Goal: Entertainment & Leisure: Consume media (video, audio)

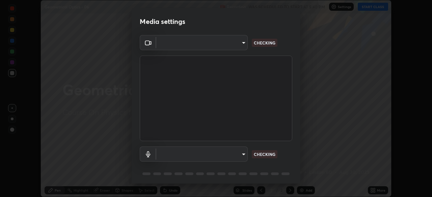
scroll to position [24, 0]
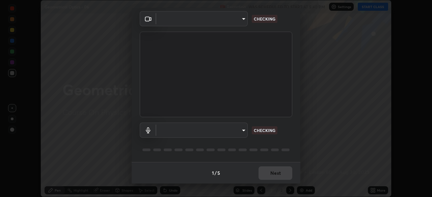
type input "c08bce05bf8d5aea718a1be68f52da0599af41aa0cc24399225b9d00f0db6711"
type input "f62e13f0dc2c211b2e31b7d04ee83dbf57bd85d8f499c87d3582929809dfa27d"
click at [268, 171] on div "1 / 5 Next" at bounding box center [216, 173] width 169 height 22
click at [263, 173] on div "1 / 5 Next" at bounding box center [216, 173] width 169 height 22
click at [265, 173] on div "1 / 5 Next" at bounding box center [216, 173] width 169 height 22
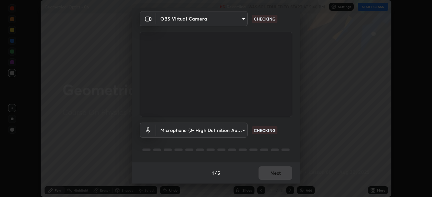
click at [266, 173] on div "1 / 5 Next" at bounding box center [216, 173] width 169 height 22
click at [267, 174] on div "1 / 5 Next" at bounding box center [216, 173] width 169 height 22
click at [270, 174] on div "1 / 5 Next" at bounding box center [216, 173] width 169 height 22
click at [271, 174] on div "1 / 5 Next" at bounding box center [216, 173] width 169 height 22
click at [274, 174] on div "1 / 5 Next" at bounding box center [216, 173] width 169 height 22
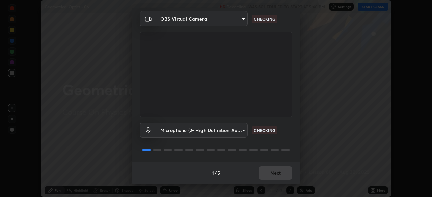
click at [275, 174] on div "1 / 5 Next" at bounding box center [216, 173] width 169 height 22
click at [276, 174] on div "1 / 5 Next" at bounding box center [216, 173] width 169 height 22
click at [275, 175] on div "1 / 5 Next" at bounding box center [216, 173] width 169 height 22
click at [274, 174] on div "1 / 5 Next" at bounding box center [216, 173] width 169 height 22
click at [275, 175] on div "1 / 5 Next" at bounding box center [216, 173] width 169 height 22
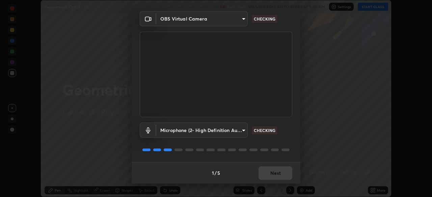
click at [276, 175] on div "1 / 5 Next" at bounding box center [216, 173] width 169 height 22
click at [275, 175] on div "1 / 5 Next" at bounding box center [216, 173] width 169 height 22
click at [274, 176] on div "1 / 5 Next" at bounding box center [216, 173] width 169 height 22
click at [276, 176] on div "1 / 5 Next" at bounding box center [216, 173] width 169 height 22
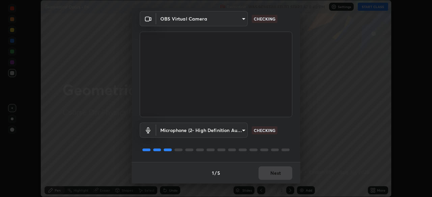
click at [276, 176] on div "1 / 5 Next" at bounding box center [216, 173] width 169 height 22
click at [276, 175] on div "1 / 5 Next" at bounding box center [216, 173] width 169 height 22
click at [274, 179] on div "1 / 5 Next" at bounding box center [216, 173] width 169 height 22
click at [272, 178] on div "1 / 5 Next" at bounding box center [216, 173] width 169 height 22
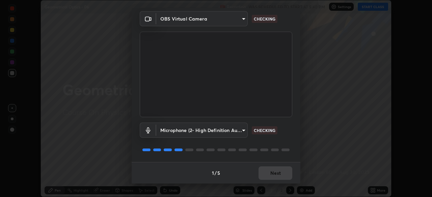
click at [273, 178] on div "1 / 5 Next" at bounding box center [216, 173] width 169 height 22
click at [276, 178] on div "1 / 5 Next" at bounding box center [216, 173] width 169 height 22
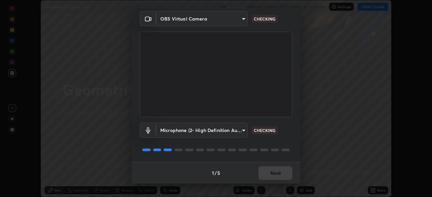
click at [277, 177] on div "1 / 5 Next" at bounding box center [216, 173] width 169 height 22
click at [278, 177] on div "1 / 5 Next" at bounding box center [216, 173] width 169 height 22
click at [278, 178] on div "1 / 5 Next" at bounding box center [216, 173] width 169 height 22
click at [276, 177] on div "1 / 5 Next" at bounding box center [216, 173] width 169 height 22
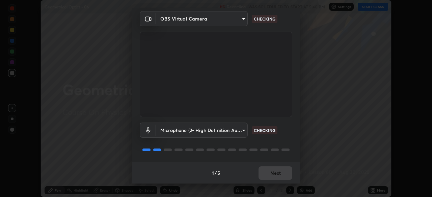
click at [276, 177] on div "1 / 5 Next" at bounding box center [216, 173] width 169 height 22
click at [277, 177] on div "1 / 5 Next" at bounding box center [216, 173] width 169 height 22
click at [278, 177] on div "1 / 5 Next" at bounding box center [216, 173] width 169 height 22
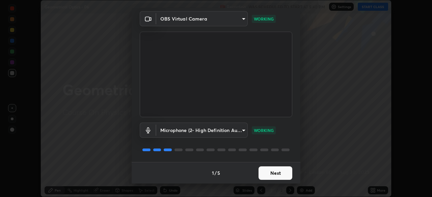
click at [276, 173] on button "Next" at bounding box center [276, 173] width 34 height 13
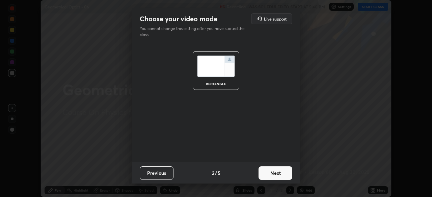
scroll to position [0, 0]
click at [273, 175] on button "Next" at bounding box center [276, 173] width 34 height 13
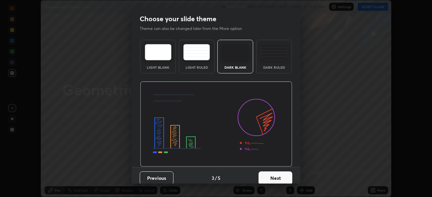
click at [275, 175] on button "Next" at bounding box center [276, 178] width 34 height 13
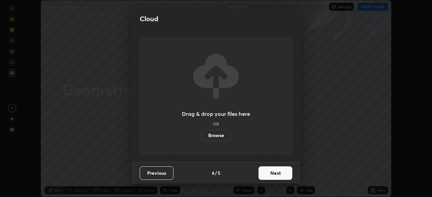
click at [274, 175] on button "Next" at bounding box center [276, 173] width 34 height 13
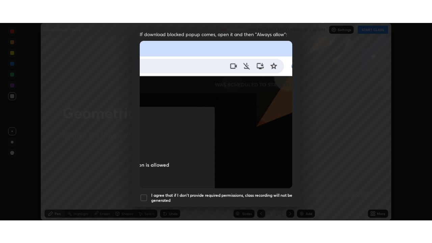
scroll to position [162, 0]
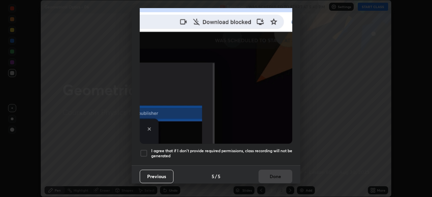
click at [258, 155] on h5 "I agree that if I don't provide required permissions, class recording will not …" at bounding box center [221, 153] width 141 height 10
click at [273, 174] on button "Done" at bounding box center [276, 176] width 34 height 13
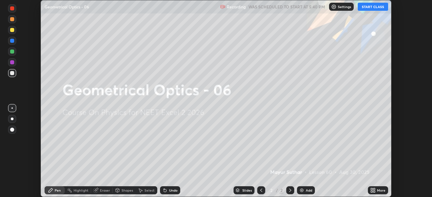
click at [365, 8] on button "START CLASS" at bounding box center [373, 7] width 30 height 8
click at [372, 189] on icon at bounding box center [372, 190] width 2 height 2
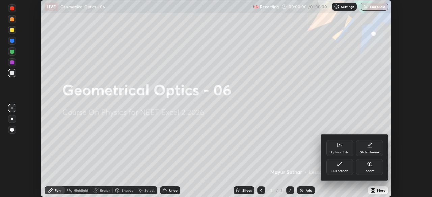
click at [351, 167] on div "Full screen" at bounding box center [339, 167] width 27 height 16
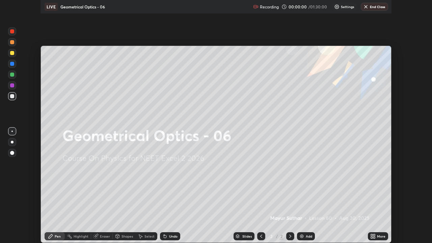
scroll to position [243, 432]
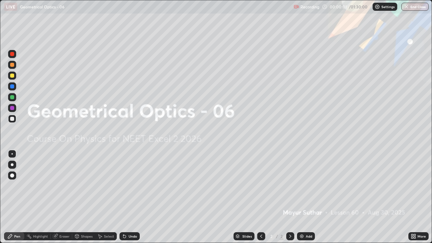
click at [305, 197] on div "Add" at bounding box center [306, 236] width 18 height 8
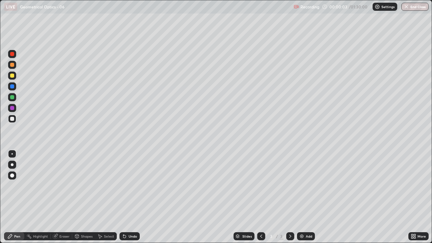
click at [13, 177] on div at bounding box center [12, 175] width 4 height 4
click at [12, 118] on div at bounding box center [12, 119] width 4 height 4
click at [12, 119] on div at bounding box center [12, 119] width 4 height 4
click at [11, 76] on div at bounding box center [12, 76] width 4 height 4
click at [61, 197] on div "Eraser" at bounding box center [64, 236] width 10 height 3
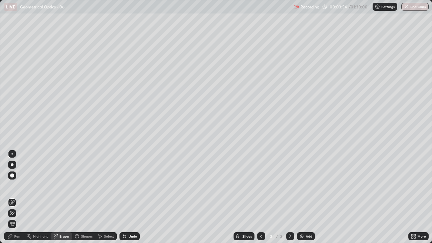
click at [5, 197] on div "Pen" at bounding box center [14, 236] width 20 height 8
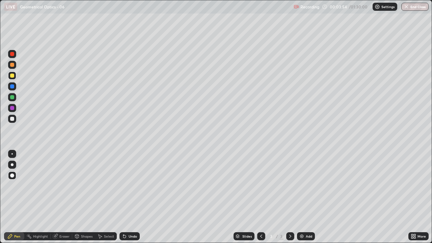
click at [12, 119] on div at bounding box center [12, 119] width 4 height 4
click at [11, 97] on div at bounding box center [12, 97] width 4 height 4
click at [129, 197] on div "Undo" at bounding box center [133, 236] width 8 height 3
click at [127, 197] on div "Undo" at bounding box center [129, 236] width 20 height 8
click at [130, 197] on div "Undo" at bounding box center [133, 236] width 8 height 3
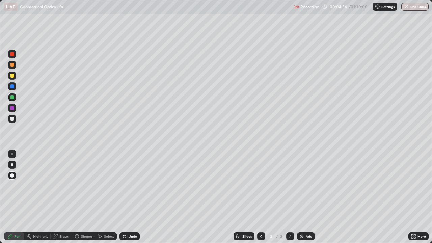
click at [131, 197] on div "Undo" at bounding box center [133, 236] width 8 height 3
click at [130, 197] on div "Undo" at bounding box center [133, 236] width 8 height 3
click at [134, 197] on div "Undo" at bounding box center [129, 236] width 20 height 8
click at [127, 197] on div "Undo" at bounding box center [129, 236] width 20 height 8
click at [82, 197] on div "Shapes" at bounding box center [86, 236] width 11 height 3
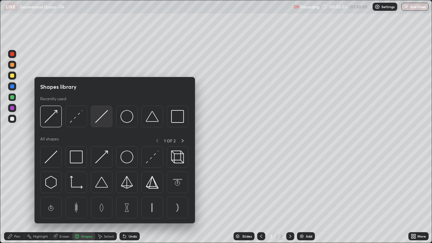
click at [99, 117] on img at bounding box center [101, 116] width 13 height 13
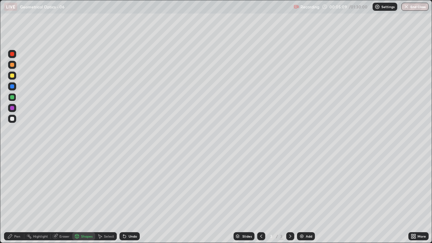
click at [11, 107] on div at bounding box center [12, 108] width 4 height 4
click at [18, 197] on div "Pen" at bounding box center [17, 236] width 6 height 3
click at [80, 197] on div "Shapes" at bounding box center [83, 236] width 23 height 8
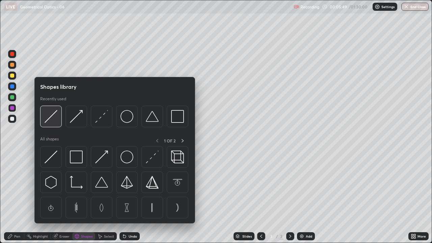
click at [50, 114] on img at bounding box center [51, 116] width 13 height 13
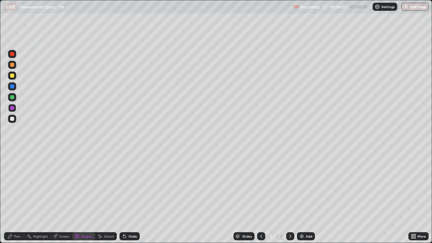
click at [15, 119] on div at bounding box center [12, 119] width 8 height 8
click at [12, 108] on div at bounding box center [12, 108] width 4 height 4
click at [133, 197] on div "Undo" at bounding box center [133, 236] width 8 height 3
click at [129, 197] on div "Undo" at bounding box center [133, 236] width 8 height 3
click at [15, 119] on div at bounding box center [12, 119] width 8 height 8
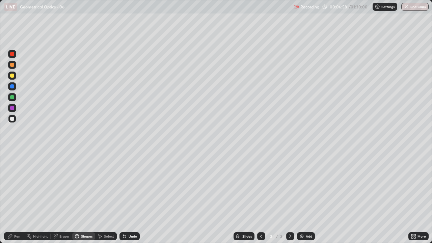
click at [132, 197] on div "Undo" at bounding box center [133, 236] width 8 height 3
click at [130, 197] on div "Undo" at bounding box center [129, 236] width 20 height 8
click at [16, 197] on div "Pen" at bounding box center [17, 236] width 6 height 3
click at [124, 197] on icon at bounding box center [124, 236] width 3 height 3
click at [13, 109] on div at bounding box center [12, 108] width 4 height 4
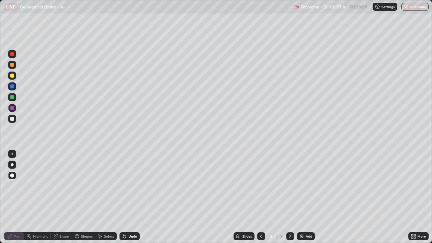
click at [85, 197] on div "Shapes" at bounding box center [86, 236] width 11 height 3
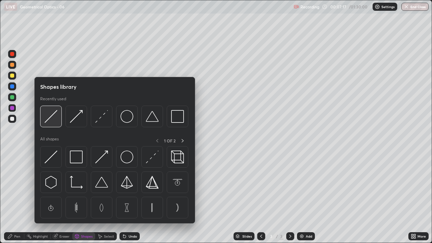
click at [54, 116] on img at bounding box center [51, 116] width 13 height 13
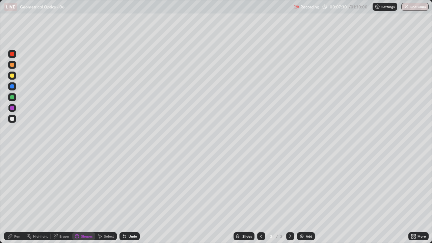
click at [10, 197] on icon at bounding box center [9, 236] width 5 height 5
click at [15, 118] on div at bounding box center [12, 119] width 8 height 8
click at [11, 109] on div at bounding box center [12, 108] width 4 height 4
click at [83, 197] on div "Shapes" at bounding box center [86, 236] width 11 height 3
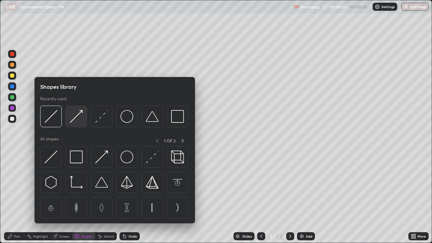
click at [76, 117] on img at bounding box center [76, 116] width 13 height 13
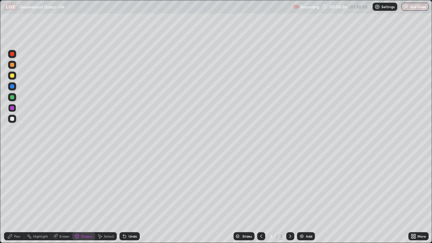
click at [12, 119] on div at bounding box center [12, 119] width 4 height 4
click at [12, 197] on div "Pen" at bounding box center [14, 236] width 20 height 8
click at [87, 197] on div "Shapes" at bounding box center [86, 236] width 11 height 3
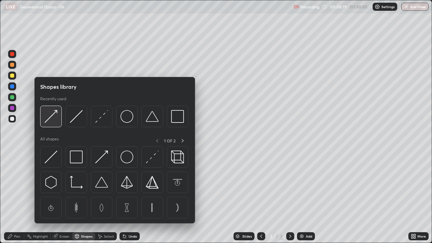
click at [53, 117] on img at bounding box center [51, 116] width 13 height 13
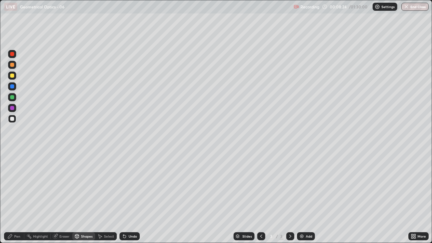
click at [16, 197] on div "Pen" at bounding box center [17, 236] width 6 height 3
click at [13, 87] on div at bounding box center [12, 86] width 4 height 4
click at [10, 75] on div at bounding box center [12, 76] width 4 height 4
click at [12, 108] on div at bounding box center [12, 108] width 4 height 4
click at [297, 197] on div "Add" at bounding box center [306, 236] width 18 height 8
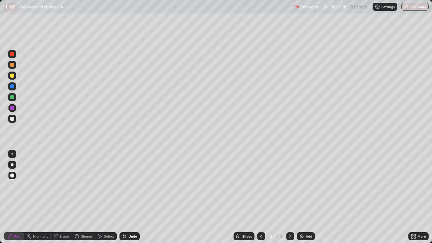
click at [12, 119] on div at bounding box center [12, 119] width 4 height 4
click at [12, 108] on div at bounding box center [12, 108] width 4 height 4
click at [12, 86] on div at bounding box center [12, 86] width 4 height 4
click at [12, 98] on div at bounding box center [12, 97] width 4 height 4
click at [302, 197] on img at bounding box center [301, 236] width 5 height 5
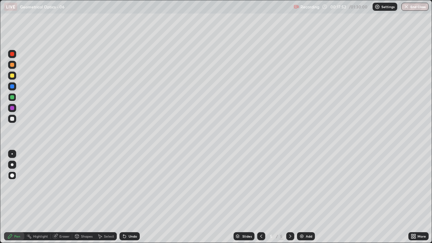
click at [11, 119] on div at bounding box center [12, 119] width 4 height 4
click at [11, 75] on div at bounding box center [12, 76] width 4 height 4
click at [12, 54] on div at bounding box center [12, 54] width 4 height 4
click at [80, 197] on div "Shapes" at bounding box center [83, 236] width 23 height 8
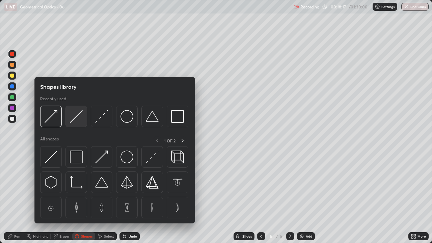
click at [80, 114] on img at bounding box center [76, 116] width 13 height 13
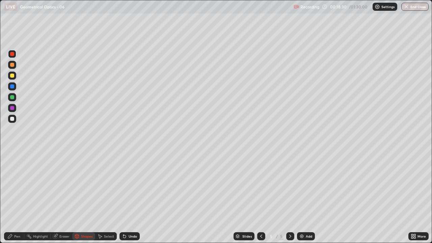
click at [12, 119] on div at bounding box center [12, 119] width 4 height 4
click at [12, 54] on div at bounding box center [12, 54] width 4 height 4
click at [11, 120] on div at bounding box center [12, 119] width 4 height 4
click at [79, 197] on icon at bounding box center [76, 236] width 5 height 5
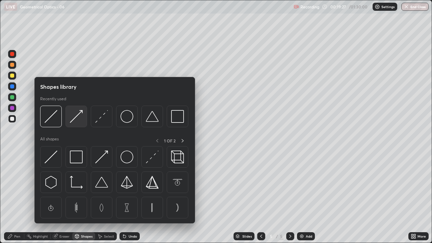
click at [77, 113] on img at bounding box center [76, 116] width 13 height 13
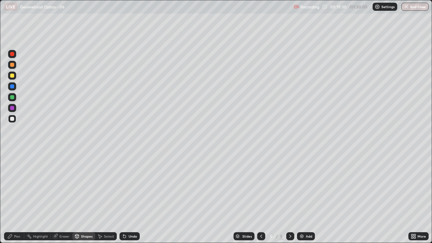
click at [13, 75] on div at bounding box center [12, 76] width 4 height 4
click at [12, 97] on div at bounding box center [12, 97] width 4 height 4
click at [129, 197] on div "Undo" at bounding box center [133, 236] width 8 height 3
click at [15, 197] on div "Pen" at bounding box center [17, 236] width 6 height 3
click at [129, 197] on div "Undo" at bounding box center [133, 236] width 8 height 3
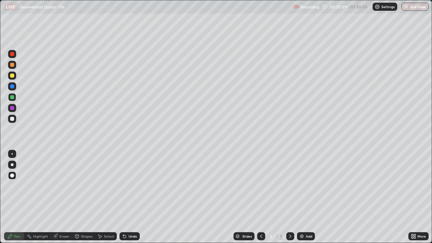
click at [129, 197] on div "Undo" at bounding box center [133, 236] width 8 height 3
click at [13, 53] on div at bounding box center [12, 54] width 4 height 4
click at [302, 197] on img at bounding box center [301, 236] width 5 height 5
click at [10, 117] on div at bounding box center [12, 119] width 4 height 4
click at [130, 197] on div "Undo" at bounding box center [133, 236] width 8 height 3
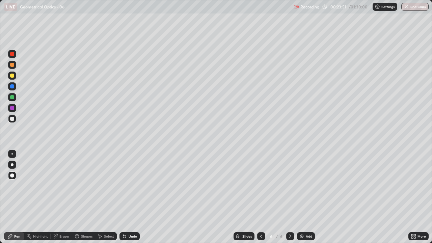
click at [13, 86] on div at bounding box center [12, 86] width 4 height 4
click at [59, 197] on div "Eraser" at bounding box center [64, 236] width 10 height 3
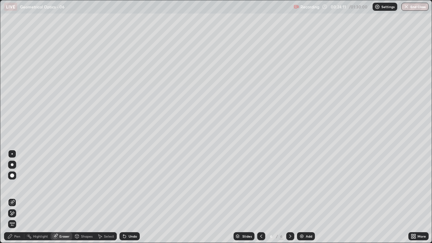
click at [17, 197] on div "Pen" at bounding box center [17, 236] width 6 height 3
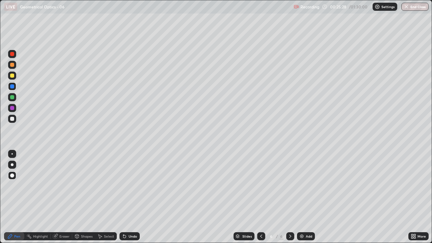
click at [13, 97] on div at bounding box center [12, 97] width 4 height 4
click at [65, 197] on div "Eraser" at bounding box center [64, 236] width 10 height 3
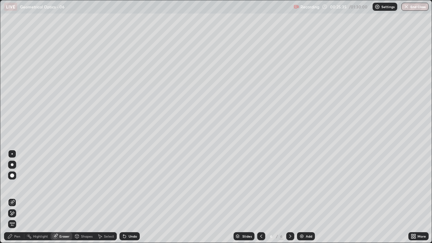
click at [15, 197] on div "Pen" at bounding box center [17, 236] width 6 height 3
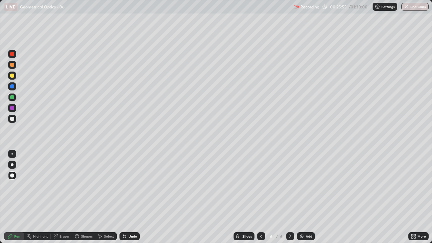
click at [65, 197] on div "Eraser" at bounding box center [64, 236] width 10 height 3
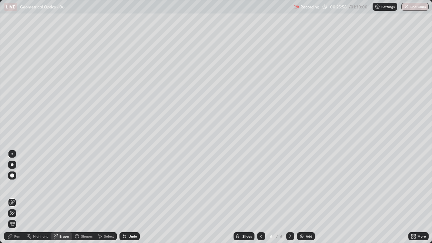
click at [14, 197] on div "Pen" at bounding box center [17, 236] width 6 height 3
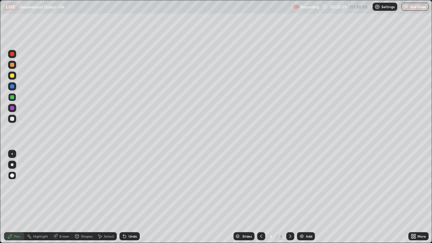
click at [13, 120] on div at bounding box center [12, 119] width 4 height 4
click at [11, 118] on div at bounding box center [12, 119] width 4 height 4
click at [11, 98] on div at bounding box center [12, 97] width 4 height 4
click at [133, 197] on div "Undo" at bounding box center [129, 236] width 20 height 8
click at [132, 197] on div "Undo" at bounding box center [129, 236] width 20 height 8
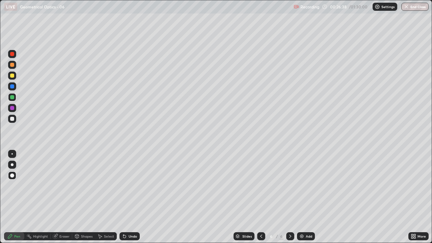
click at [12, 109] on div at bounding box center [12, 108] width 4 height 4
click at [131, 197] on div "Undo" at bounding box center [129, 236] width 20 height 8
click at [11, 109] on div at bounding box center [12, 108] width 4 height 4
click at [13, 54] on div at bounding box center [12, 54] width 4 height 4
click at [130, 197] on div "Undo" at bounding box center [133, 236] width 8 height 3
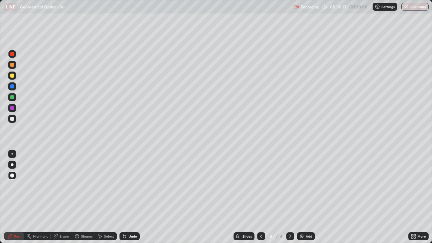
click at [11, 118] on div at bounding box center [12, 119] width 4 height 4
click at [58, 197] on div "Eraser" at bounding box center [62, 236] width 22 height 8
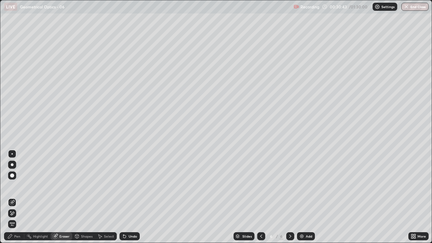
click at [12, 197] on icon at bounding box center [11, 214] width 5 height 6
click at [13, 197] on div "Pen" at bounding box center [14, 236] width 20 height 8
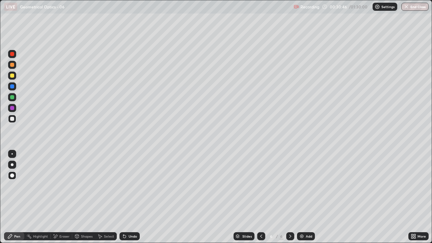
click at [13, 119] on div at bounding box center [12, 119] width 4 height 4
click at [16, 57] on div at bounding box center [12, 54] width 8 height 11
click at [129, 197] on div "Undo" at bounding box center [133, 236] width 8 height 3
click at [10, 118] on div at bounding box center [12, 119] width 4 height 4
click at [299, 197] on img at bounding box center [301, 236] width 5 height 5
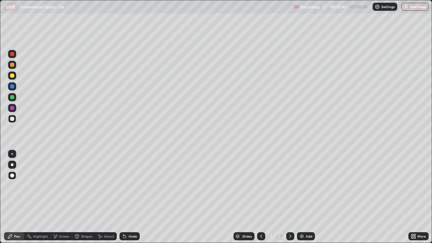
click at [261, 197] on icon at bounding box center [261, 236] width 5 height 5
click at [10, 119] on div at bounding box center [12, 119] width 4 height 4
click at [290, 197] on icon at bounding box center [290, 236] width 5 height 5
click at [129, 197] on div "Undo" at bounding box center [133, 236] width 8 height 3
click at [84, 197] on div "Shapes" at bounding box center [86, 236] width 11 height 3
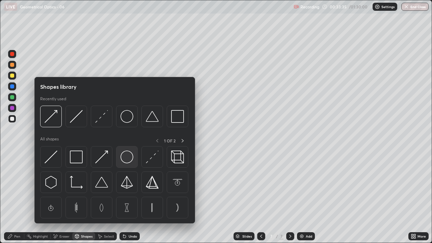
click at [131, 157] on img at bounding box center [126, 157] width 13 height 13
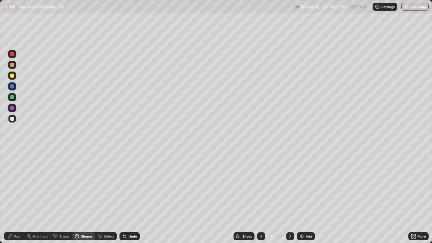
click at [16, 197] on div "Pen" at bounding box center [17, 236] width 6 height 3
click at [83, 197] on div "Shapes" at bounding box center [86, 236] width 11 height 3
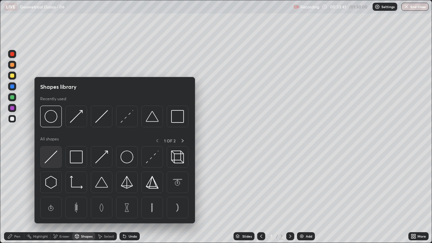
click at [50, 153] on img at bounding box center [51, 157] width 13 height 13
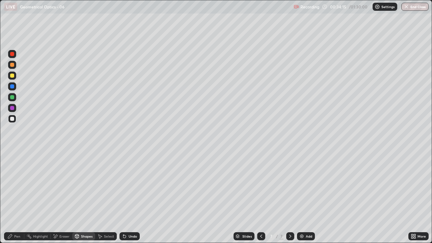
click at [13, 99] on div at bounding box center [12, 97] width 4 height 4
click at [130, 197] on div "Undo" at bounding box center [133, 236] width 8 height 3
click at [16, 197] on div "Pen" at bounding box center [14, 236] width 20 height 8
click at [12, 109] on div at bounding box center [12, 108] width 4 height 4
click at [129, 197] on div "Undo" at bounding box center [133, 236] width 8 height 3
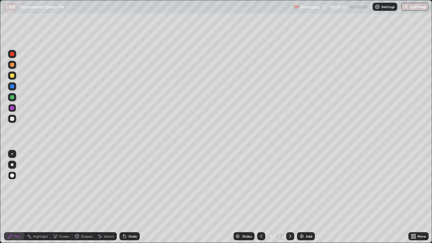
click at [89, 197] on div "Shapes" at bounding box center [83, 236] width 23 height 8
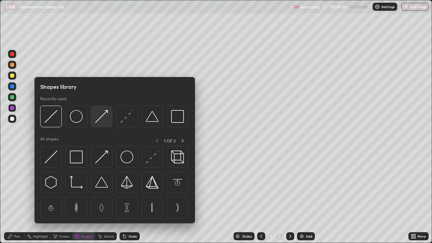
click at [99, 119] on img at bounding box center [101, 116] width 13 height 13
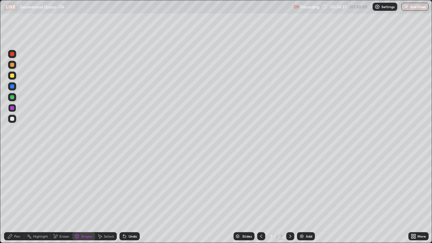
click at [124, 197] on icon at bounding box center [124, 236] width 3 height 3
click at [12, 197] on icon at bounding box center [9, 236] width 5 height 5
click at [13, 120] on div at bounding box center [12, 119] width 4 height 4
click at [130, 197] on div "Undo" at bounding box center [133, 236] width 8 height 3
click at [130, 197] on div "Undo" at bounding box center [129, 236] width 20 height 8
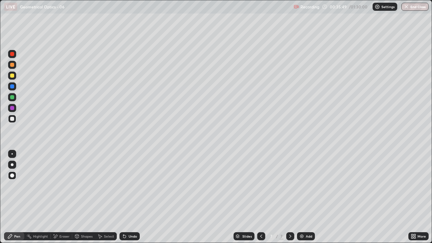
click at [131, 197] on div "Undo" at bounding box center [133, 236] width 8 height 3
click at [133, 197] on div "Undo" at bounding box center [133, 236] width 8 height 3
click at [130, 197] on div "Undo" at bounding box center [133, 236] width 8 height 3
click at [129, 197] on div "Undo" at bounding box center [133, 236] width 8 height 3
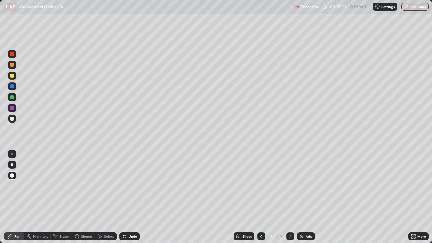
click at [125, 197] on icon at bounding box center [124, 236] width 5 height 5
click at [12, 97] on div at bounding box center [12, 97] width 4 height 4
click at [13, 85] on div at bounding box center [12, 86] width 4 height 4
click at [60, 197] on div "Eraser" at bounding box center [64, 236] width 10 height 3
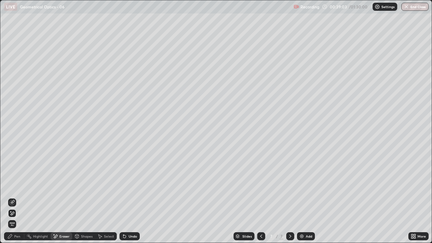
click at [132, 197] on div "Undo" at bounding box center [129, 236] width 20 height 8
click at [131, 197] on div "Undo" at bounding box center [133, 236] width 8 height 3
click at [129, 197] on div "Undo" at bounding box center [133, 236] width 8 height 3
click at [130, 197] on div "Undo" at bounding box center [133, 236] width 8 height 3
click at [19, 197] on div "Pen" at bounding box center [17, 236] width 6 height 3
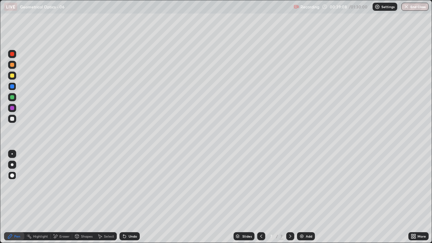
click at [12, 119] on div at bounding box center [12, 119] width 4 height 4
click at [13, 86] on div at bounding box center [12, 86] width 4 height 4
click at [128, 197] on div "Undo" at bounding box center [129, 236] width 20 height 8
click at [11, 98] on div at bounding box center [12, 97] width 4 height 4
click at [12, 74] on div at bounding box center [12, 76] width 4 height 4
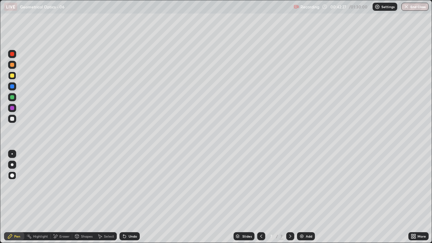
click at [130, 197] on div "Undo" at bounding box center [129, 236] width 20 height 8
click at [129, 197] on div "Undo" at bounding box center [133, 236] width 8 height 3
click at [125, 197] on icon at bounding box center [124, 236] width 5 height 5
click at [305, 197] on div "Add" at bounding box center [306, 236] width 18 height 8
click at [13, 118] on div at bounding box center [12, 119] width 4 height 4
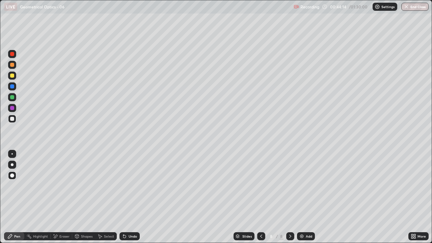
click at [39, 197] on div "Highlight" at bounding box center [37, 236] width 26 height 8
click at [12, 197] on icon at bounding box center [11, 212] width 3 height 3
click at [12, 98] on div at bounding box center [12, 97] width 4 height 4
click at [13, 54] on div at bounding box center [12, 54] width 4 height 4
click at [131, 197] on div "Undo" at bounding box center [133, 236] width 8 height 3
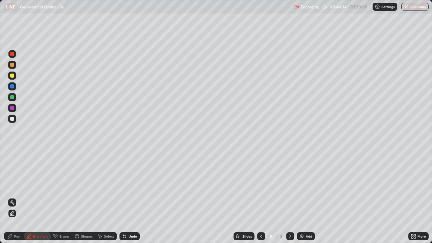
click at [18, 197] on div "Pen" at bounding box center [17, 236] width 6 height 3
click at [15, 54] on div at bounding box center [12, 54] width 8 height 8
click at [11, 119] on div at bounding box center [12, 119] width 4 height 4
click at [11, 77] on div at bounding box center [12, 76] width 4 height 4
click at [12, 54] on div at bounding box center [12, 54] width 4 height 4
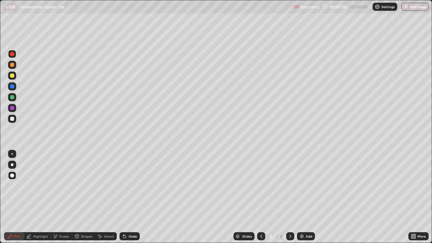
click at [125, 197] on icon at bounding box center [124, 236] width 5 height 5
click at [123, 197] on icon at bounding box center [123, 235] width 1 height 1
click at [136, 197] on div "Undo" at bounding box center [129, 236] width 20 height 8
click at [130, 197] on div "Undo" at bounding box center [133, 236] width 8 height 3
click at [14, 98] on div at bounding box center [12, 97] width 4 height 4
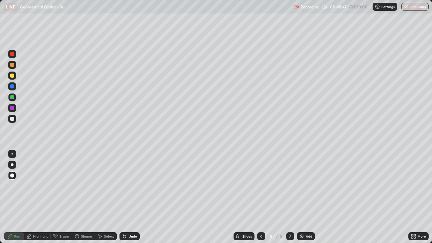
click at [12, 86] on div at bounding box center [12, 86] width 4 height 4
click at [122, 197] on icon at bounding box center [124, 236] width 5 height 5
click at [126, 197] on icon at bounding box center [124, 236] width 5 height 5
click at [81, 197] on div "Shapes" at bounding box center [86, 236] width 11 height 3
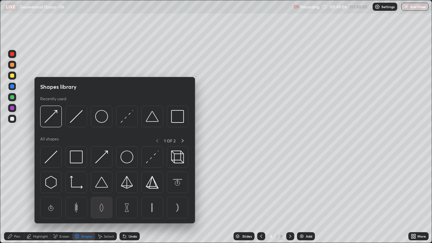
click at [104, 197] on img at bounding box center [101, 207] width 13 height 13
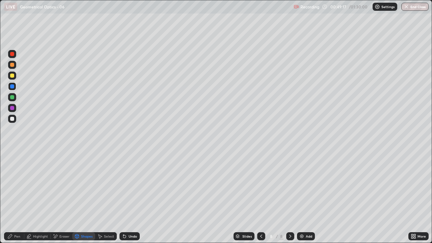
click at [16, 197] on div "Pen" at bounding box center [17, 236] width 6 height 3
click at [17, 197] on div "Pen" at bounding box center [17, 236] width 6 height 3
click at [11, 117] on div at bounding box center [12, 119] width 4 height 4
click at [11, 86] on div at bounding box center [12, 86] width 4 height 4
click at [11, 108] on div at bounding box center [12, 108] width 4 height 4
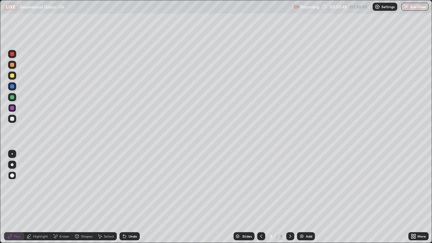
click at [12, 110] on div at bounding box center [12, 108] width 4 height 4
click at [12, 87] on div at bounding box center [12, 86] width 4 height 4
click at [12, 76] on div at bounding box center [12, 76] width 4 height 4
click at [292, 12] on div "LIVE Geometrical Optics - 06 Recording 00:52:51 / 01:30:00 Settings End Class" at bounding box center [216, 6] width 425 height 13
click at [130, 197] on div "Undo" at bounding box center [129, 236] width 20 height 8
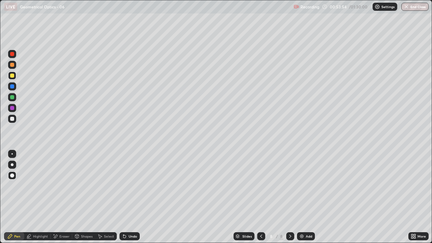
click at [11, 87] on div at bounding box center [12, 86] width 4 height 4
click at [303, 197] on img at bounding box center [301, 236] width 5 height 5
click at [12, 118] on div at bounding box center [12, 119] width 4 height 4
click at [13, 77] on div at bounding box center [12, 76] width 4 height 4
click at [12, 97] on div at bounding box center [12, 97] width 4 height 4
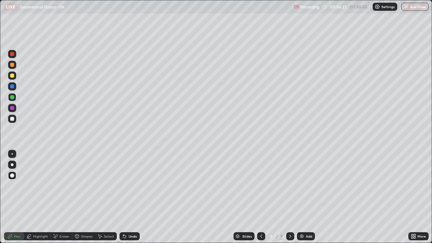
click at [127, 197] on div "Undo" at bounding box center [129, 236] width 20 height 8
click at [11, 55] on div at bounding box center [12, 54] width 4 height 4
click at [127, 197] on div "Undo" at bounding box center [129, 236] width 20 height 8
click at [125, 197] on icon at bounding box center [124, 236] width 5 height 5
click at [11, 76] on div at bounding box center [12, 76] width 4 height 4
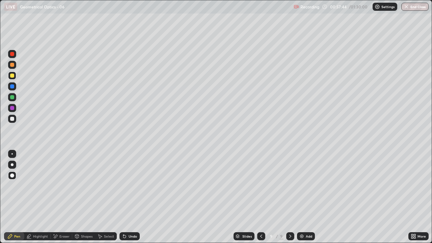
click at [129, 197] on div "Undo" at bounding box center [133, 236] width 8 height 3
click at [131, 197] on div "Undo" at bounding box center [133, 236] width 8 height 3
click at [130, 197] on div "Undo" at bounding box center [133, 236] width 8 height 3
click at [133, 197] on div "Undo" at bounding box center [133, 236] width 8 height 3
click at [136, 197] on div "Undo" at bounding box center [129, 236] width 20 height 8
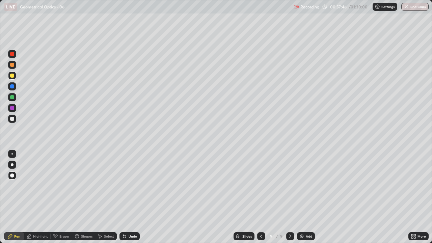
click at [138, 197] on div "Undo" at bounding box center [129, 236] width 20 height 8
click at [15, 56] on div at bounding box center [12, 54] width 8 height 8
click at [126, 197] on div "Undo" at bounding box center [129, 236] width 20 height 8
click at [133, 197] on div "Undo" at bounding box center [133, 236] width 8 height 3
click at [133, 197] on div "Undo" at bounding box center [129, 236] width 20 height 8
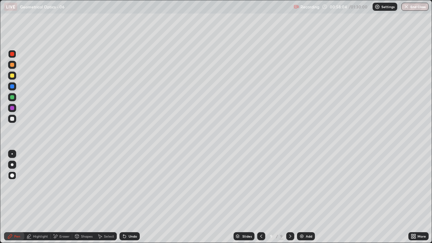
click at [11, 86] on div at bounding box center [12, 86] width 4 height 4
click at [302, 197] on img at bounding box center [301, 236] width 5 height 5
click at [13, 88] on div at bounding box center [12, 86] width 4 height 4
click at [11, 75] on div at bounding box center [12, 76] width 4 height 4
click at [86, 197] on div "Shapes" at bounding box center [83, 236] width 23 height 8
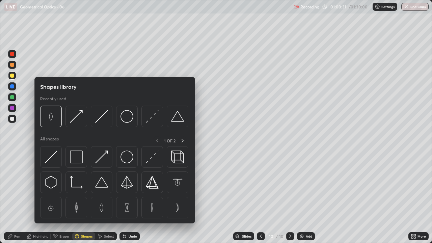
click at [101, 117] on img at bounding box center [101, 116] width 13 height 13
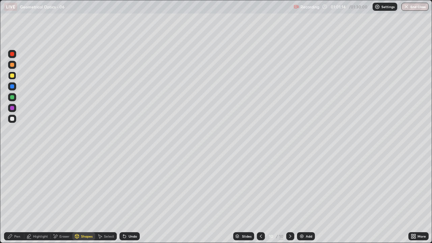
click at [123, 197] on icon at bounding box center [123, 235] width 1 height 1
click at [13, 197] on div "Pen" at bounding box center [14, 236] width 20 height 8
click at [260, 197] on icon at bounding box center [260, 236] width 5 height 5
click at [290, 197] on icon at bounding box center [290, 236] width 5 height 5
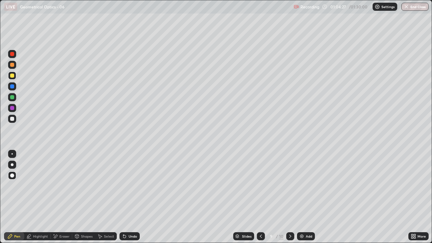
click at [289, 197] on icon at bounding box center [290, 236] width 5 height 5
click at [260, 197] on icon at bounding box center [261, 236] width 2 height 3
click at [11, 98] on div at bounding box center [12, 97] width 4 height 4
click at [129, 197] on div "Undo" at bounding box center [133, 236] width 8 height 3
click at [85, 197] on div "Shapes" at bounding box center [86, 236] width 11 height 3
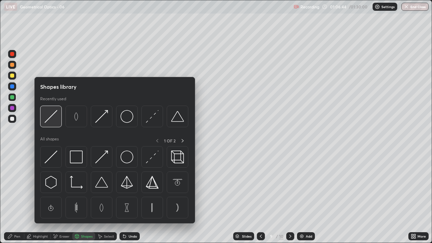
click at [48, 115] on img at bounding box center [51, 116] width 13 height 13
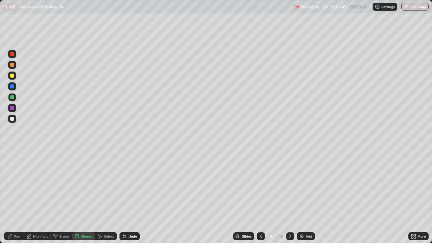
click at [12, 54] on div at bounding box center [12, 54] width 4 height 4
click at [13, 119] on div at bounding box center [12, 119] width 4 height 4
click at [126, 197] on icon at bounding box center [124, 236] width 5 height 5
click at [18, 197] on div "Pen" at bounding box center [17, 236] width 6 height 3
click at [129, 197] on div "Undo" at bounding box center [133, 236] width 8 height 3
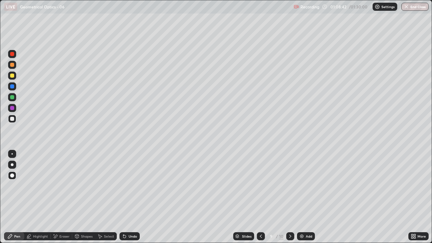
click at [13, 120] on div at bounding box center [12, 119] width 4 height 4
click at [290, 197] on icon at bounding box center [290, 236] width 5 height 5
click at [260, 197] on icon at bounding box center [260, 236] width 5 height 5
click at [290, 197] on icon at bounding box center [290, 236] width 5 height 5
click at [303, 197] on img at bounding box center [301, 236] width 5 height 5
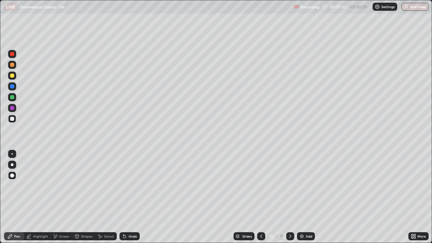
click at [12, 119] on div at bounding box center [12, 119] width 4 height 4
click at [12, 76] on div at bounding box center [12, 76] width 4 height 4
click at [11, 96] on div at bounding box center [12, 97] width 4 height 4
click at [298, 197] on div "Add" at bounding box center [306, 236] width 18 height 8
click at [12, 86] on div at bounding box center [12, 86] width 4 height 4
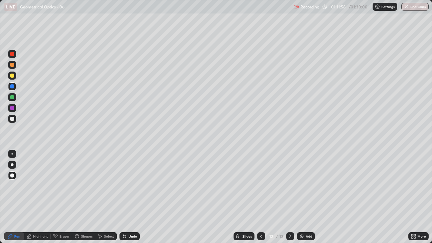
click at [135, 197] on div "Undo" at bounding box center [133, 236] width 8 height 3
click at [12, 107] on div at bounding box center [12, 108] width 4 height 4
click at [12, 55] on div at bounding box center [12, 54] width 4 height 4
click at [12, 75] on div at bounding box center [12, 76] width 4 height 4
click at [261, 197] on icon at bounding box center [261, 236] width 5 height 5
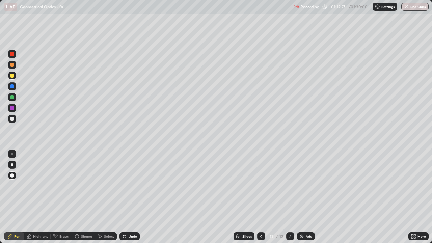
click at [260, 197] on icon at bounding box center [261, 236] width 5 height 5
click at [290, 197] on icon at bounding box center [290, 236] width 5 height 5
click at [13, 86] on div at bounding box center [12, 86] width 4 height 4
click at [129, 197] on div "Undo" at bounding box center [129, 236] width 20 height 8
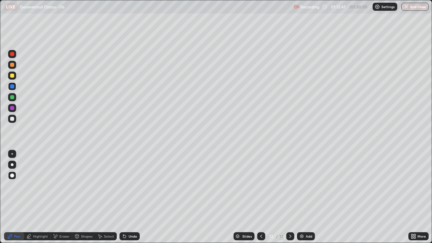
click at [12, 119] on div at bounding box center [12, 119] width 4 height 4
click at [12, 106] on div at bounding box center [12, 108] width 4 height 4
click at [14, 96] on div at bounding box center [12, 97] width 4 height 4
click at [12, 118] on div at bounding box center [12, 119] width 4 height 4
click at [13, 98] on div at bounding box center [12, 97] width 4 height 4
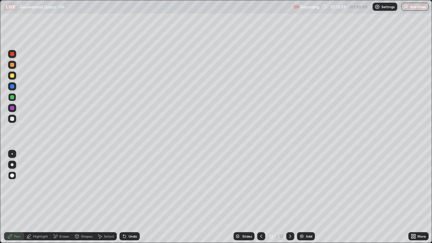
click at [11, 117] on div at bounding box center [12, 119] width 4 height 4
click at [15, 77] on div at bounding box center [12, 76] width 8 height 8
click at [298, 197] on div "Add" at bounding box center [306, 236] width 18 height 8
click at [13, 120] on div at bounding box center [12, 119] width 4 height 4
click at [260, 197] on icon at bounding box center [261, 236] width 5 height 5
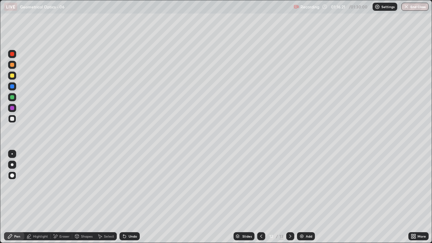
click at [286, 197] on div at bounding box center [290, 236] width 8 height 8
click at [11, 76] on div at bounding box center [12, 76] width 4 height 4
click at [12, 98] on div at bounding box center [12, 97] width 4 height 4
click at [12, 108] on div at bounding box center [12, 108] width 4 height 4
click at [12, 86] on div at bounding box center [12, 86] width 4 height 4
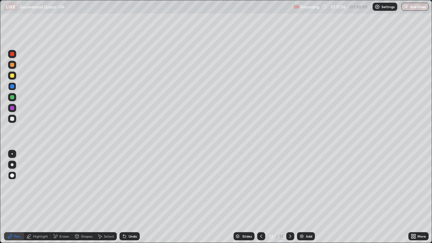
click at [12, 98] on div at bounding box center [12, 97] width 4 height 4
click at [12, 64] on div at bounding box center [12, 65] width 4 height 4
click at [13, 55] on div at bounding box center [12, 54] width 4 height 4
click at [11, 119] on div at bounding box center [12, 119] width 4 height 4
click at [123, 197] on icon at bounding box center [123, 235] width 1 height 1
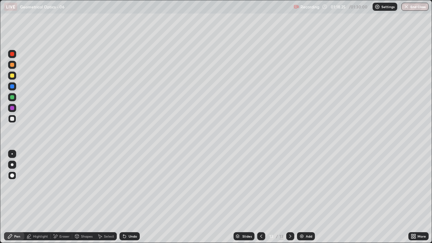
click at [12, 54] on div at bounding box center [12, 54] width 4 height 4
click at [413, 7] on button "End Class" at bounding box center [414, 7] width 27 height 8
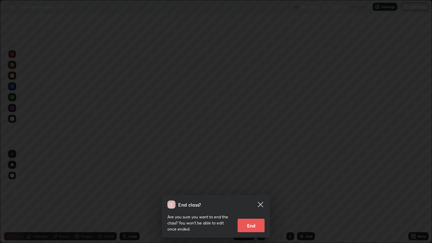
click at [257, 197] on button "End" at bounding box center [251, 225] width 27 height 13
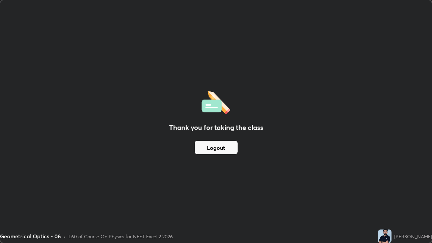
click at [423, 197] on div "[PERSON_NAME]" at bounding box center [413, 236] width 38 height 7
